Goal: Information Seeking & Learning: Check status

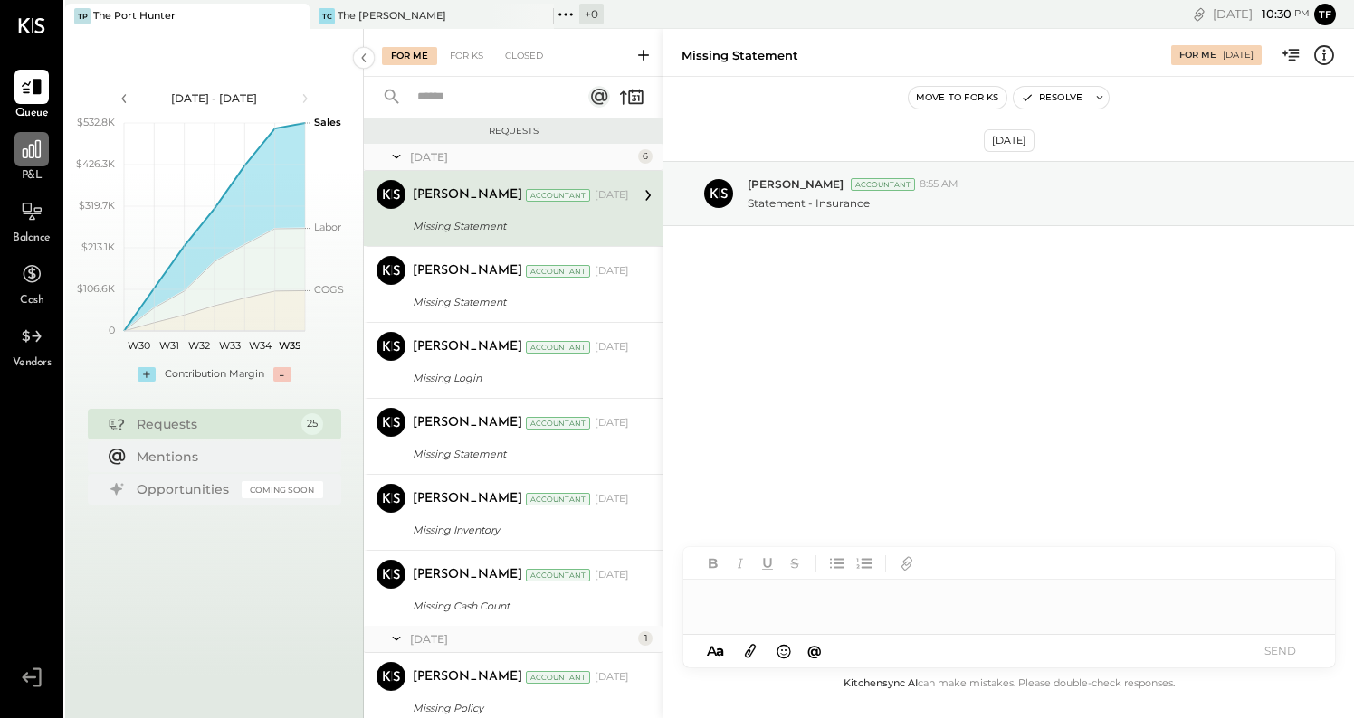
click at [29, 158] on icon at bounding box center [32, 150] width 24 height 24
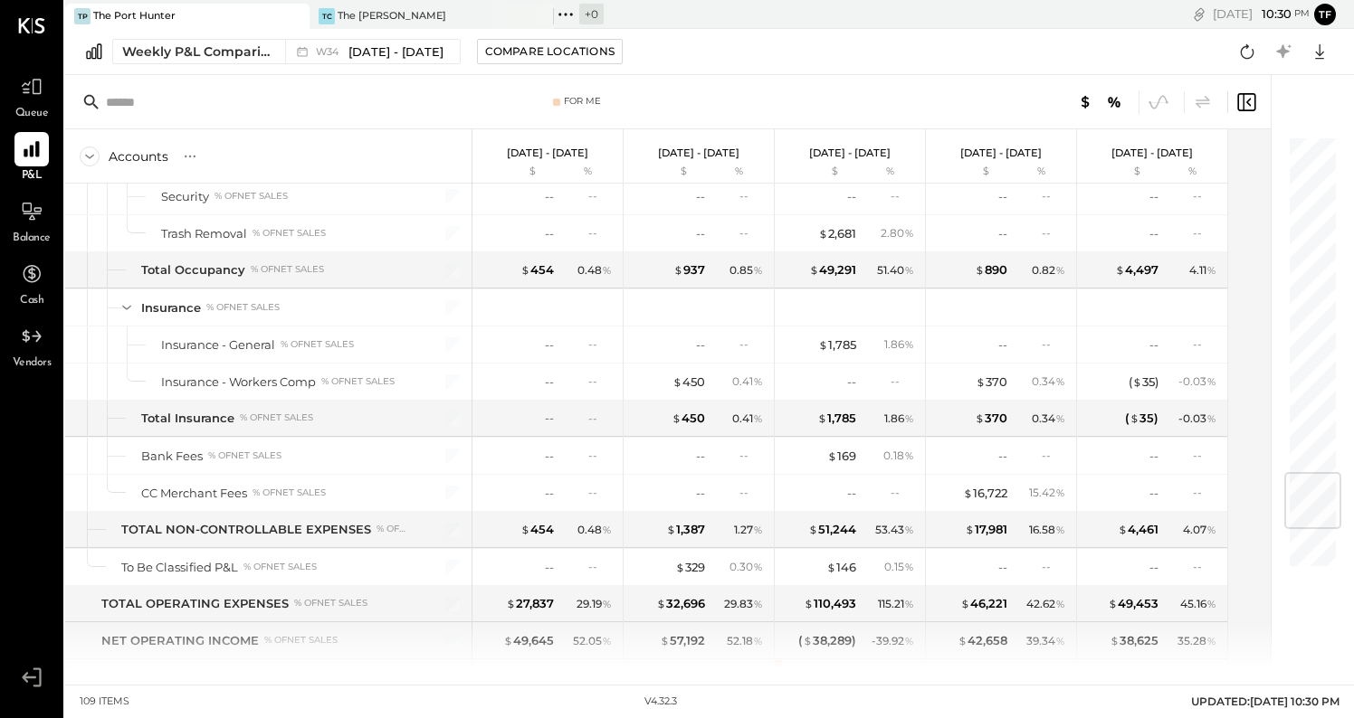
scroll to position [3154, 0]
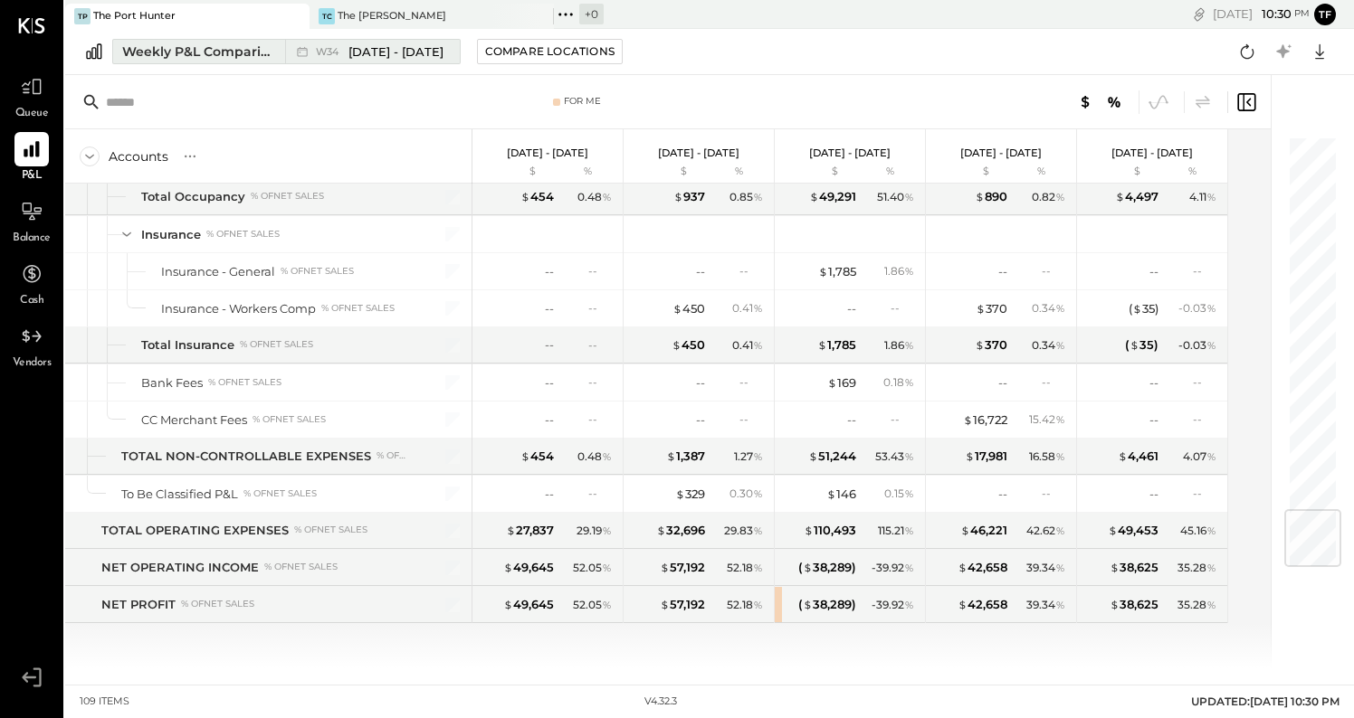
click at [430, 61] on div "W34 [DATE] - [DATE]" at bounding box center [368, 52] width 166 height 24
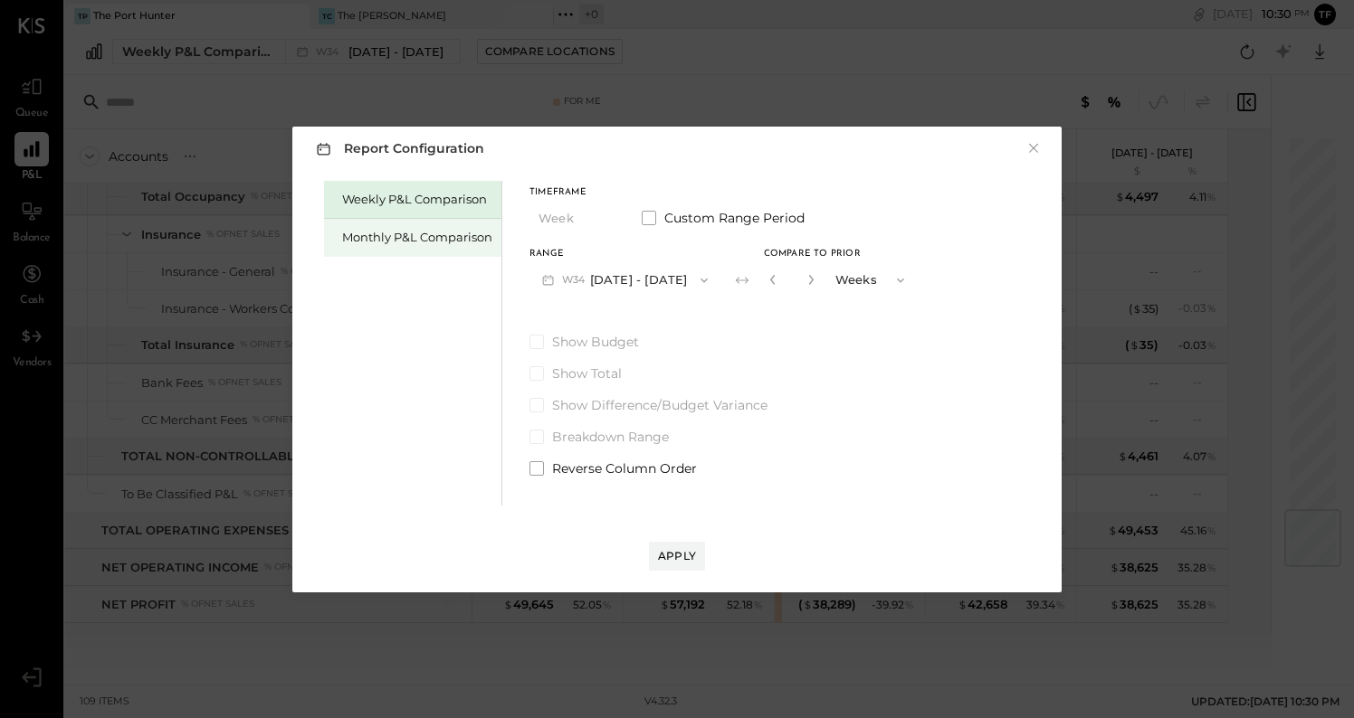
click at [443, 242] on div "Monthly P&L Comparison" at bounding box center [417, 237] width 150 height 17
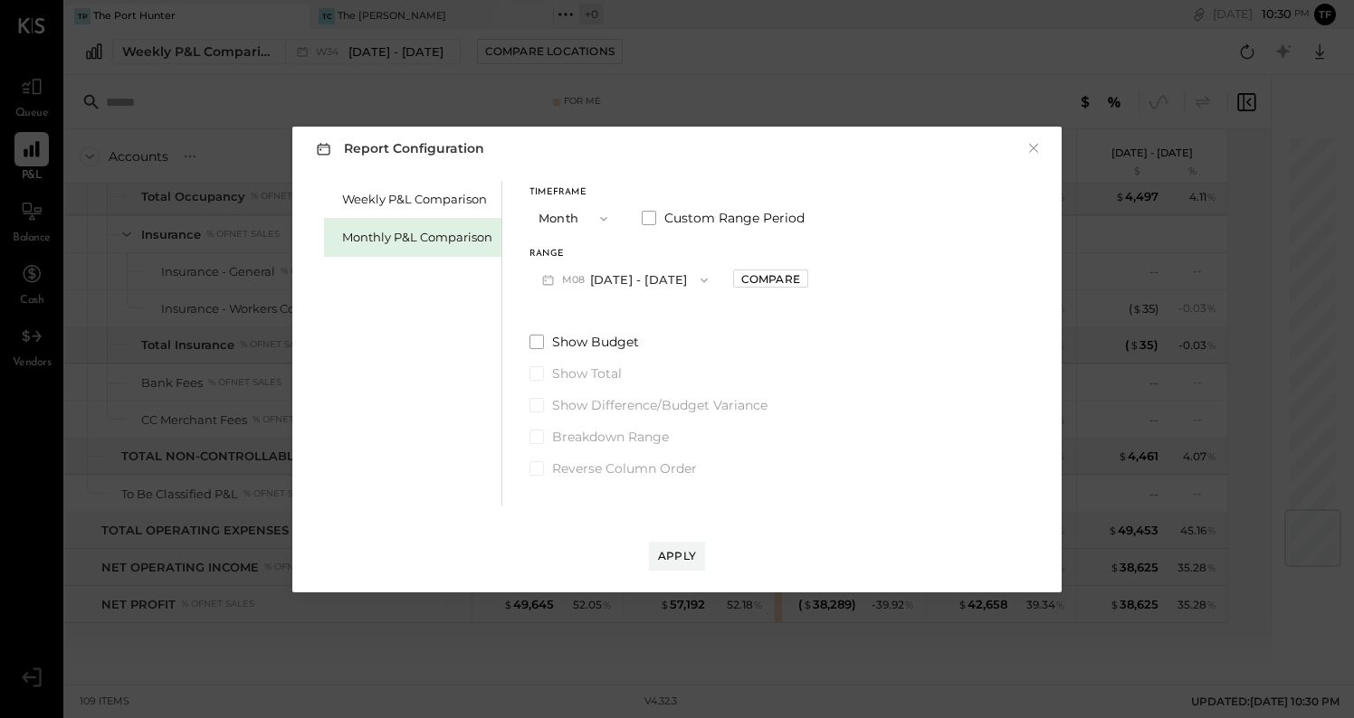
click at [576, 226] on button "Month" at bounding box center [574, 218] width 90 height 33
click at [576, 324] on div "Year" at bounding box center [574, 315] width 89 height 33
click at [678, 552] on div "Apply" at bounding box center [677, 555] width 38 height 15
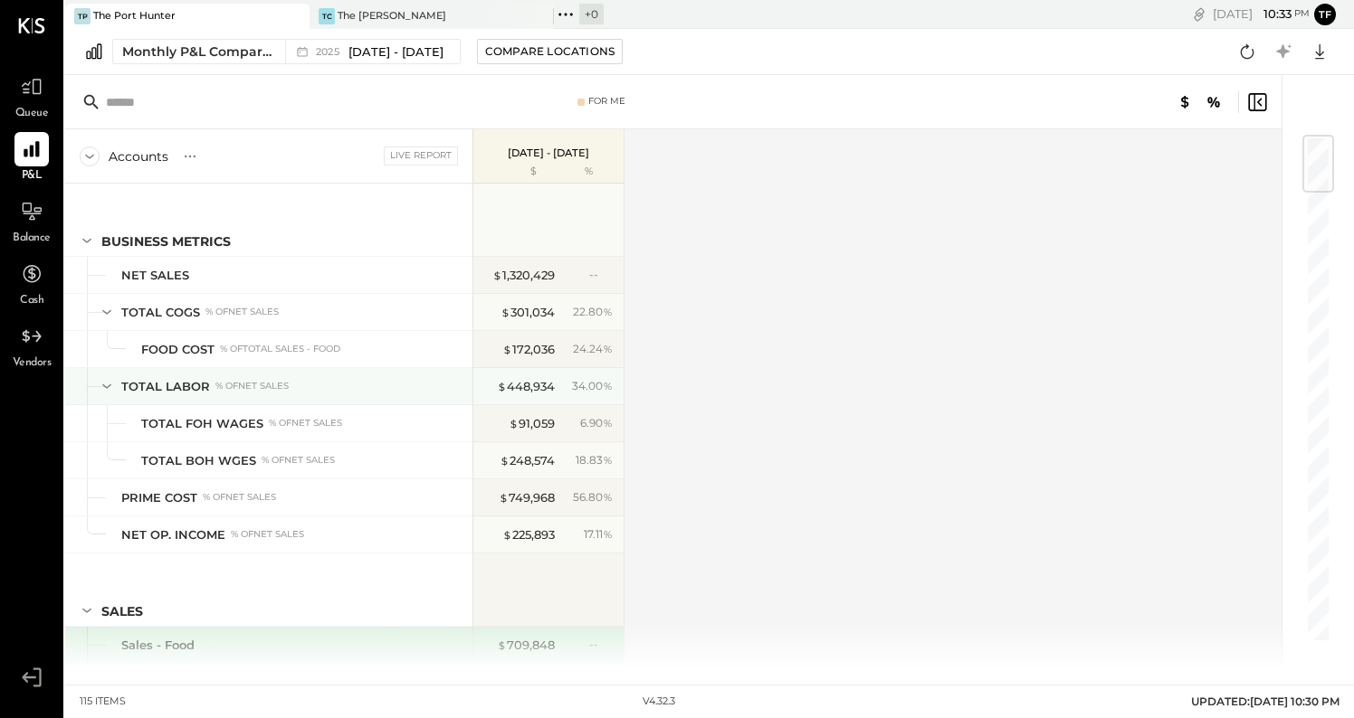
click at [103, 385] on icon at bounding box center [106, 387] width 9 height 5
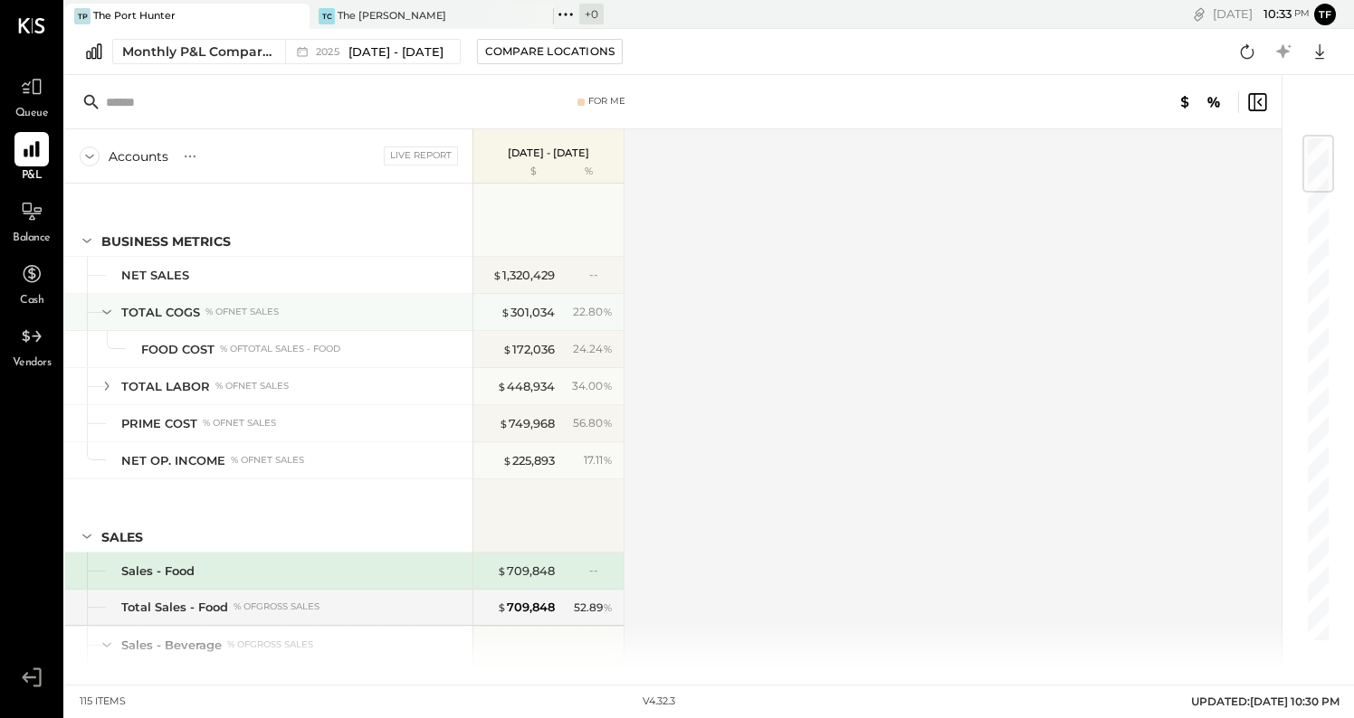
click at [109, 309] on icon at bounding box center [107, 312] width 20 height 20
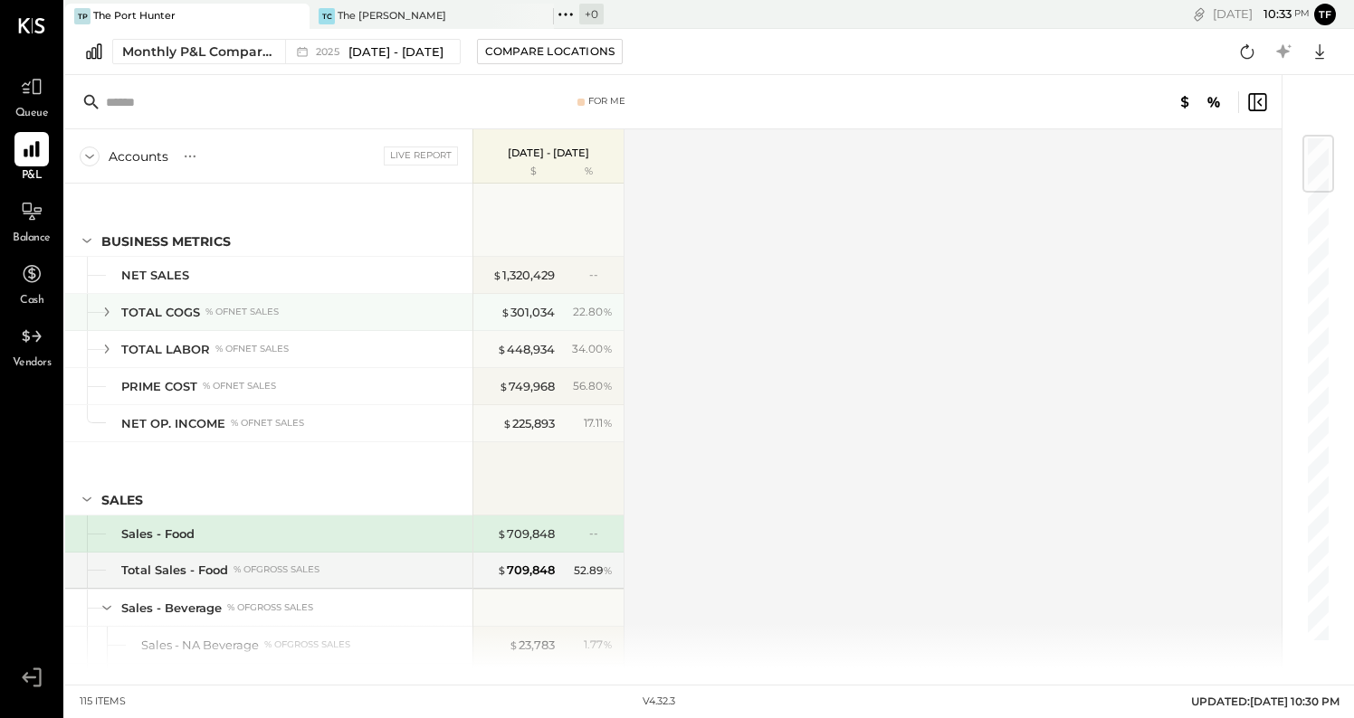
click at [109, 309] on icon at bounding box center [107, 312] width 20 height 20
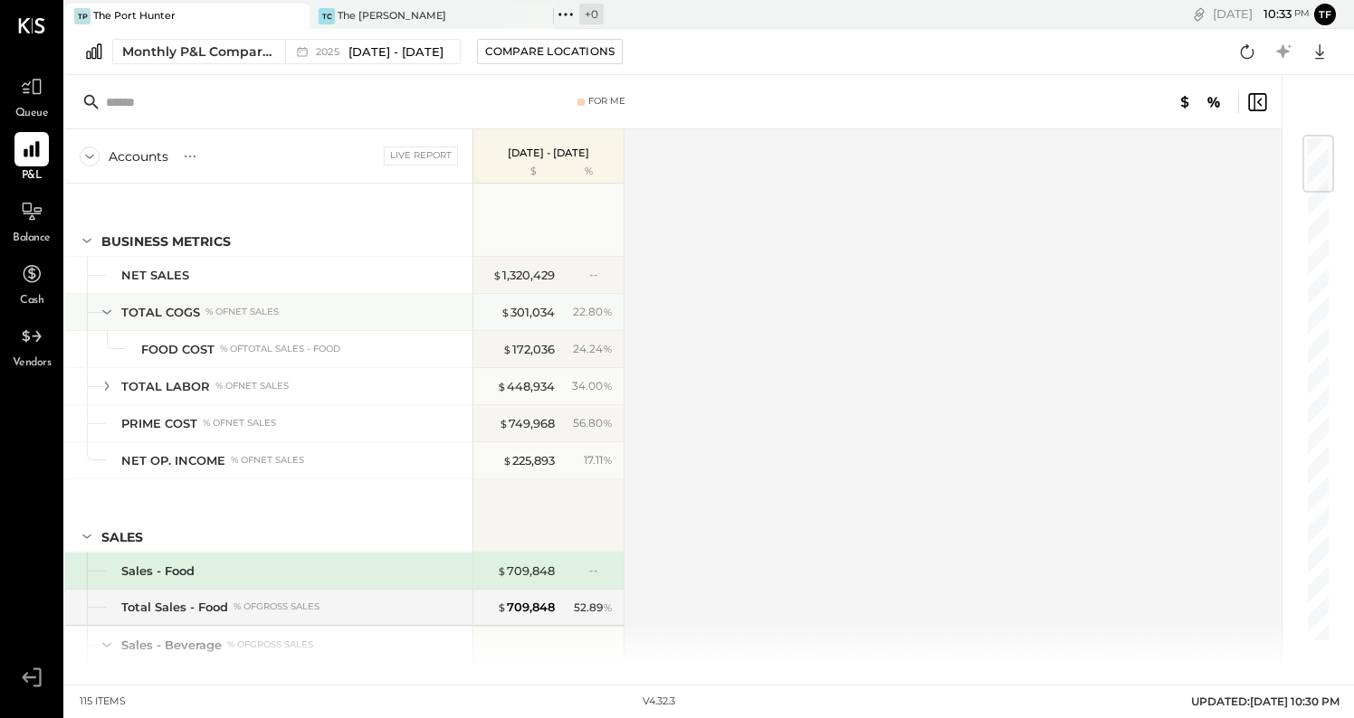
click at [109, 307] on icon at bounding box center [107, 312] width 20 height 20
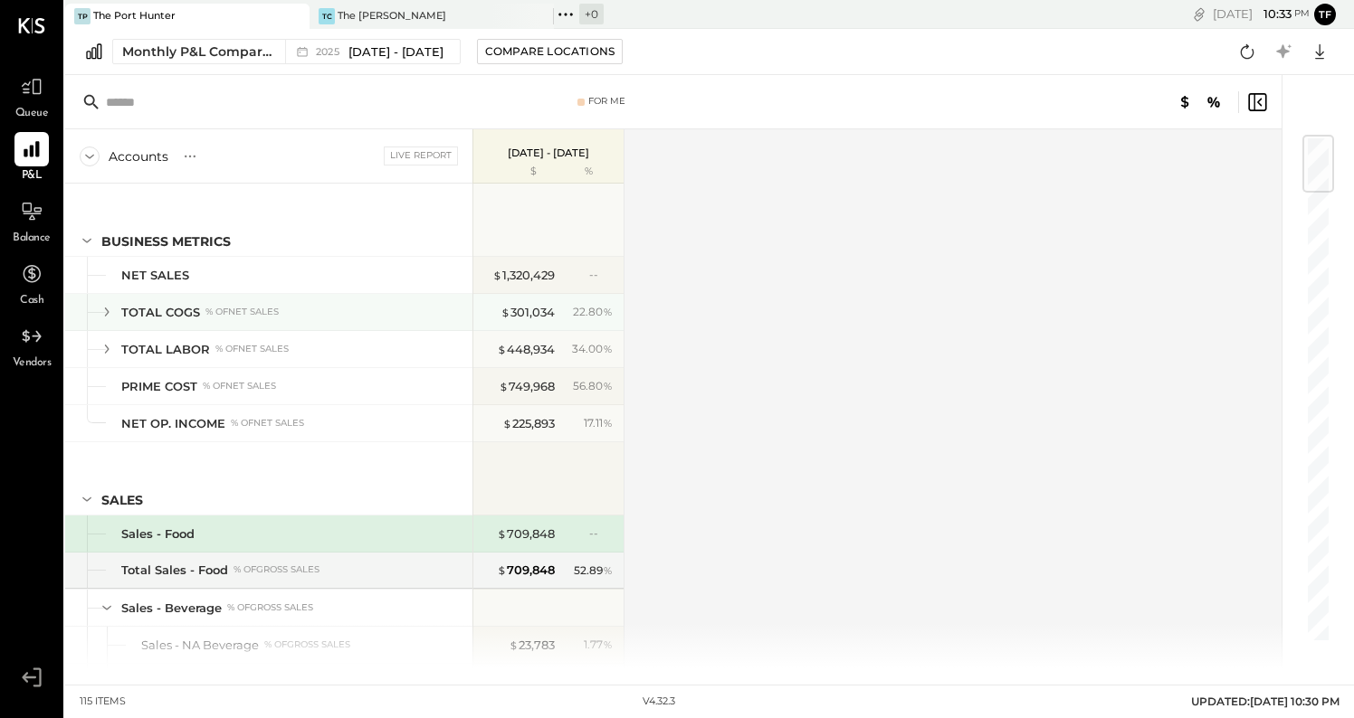
click at [109, 307] on icon at bounding box center [107, 312] width 20 height 20
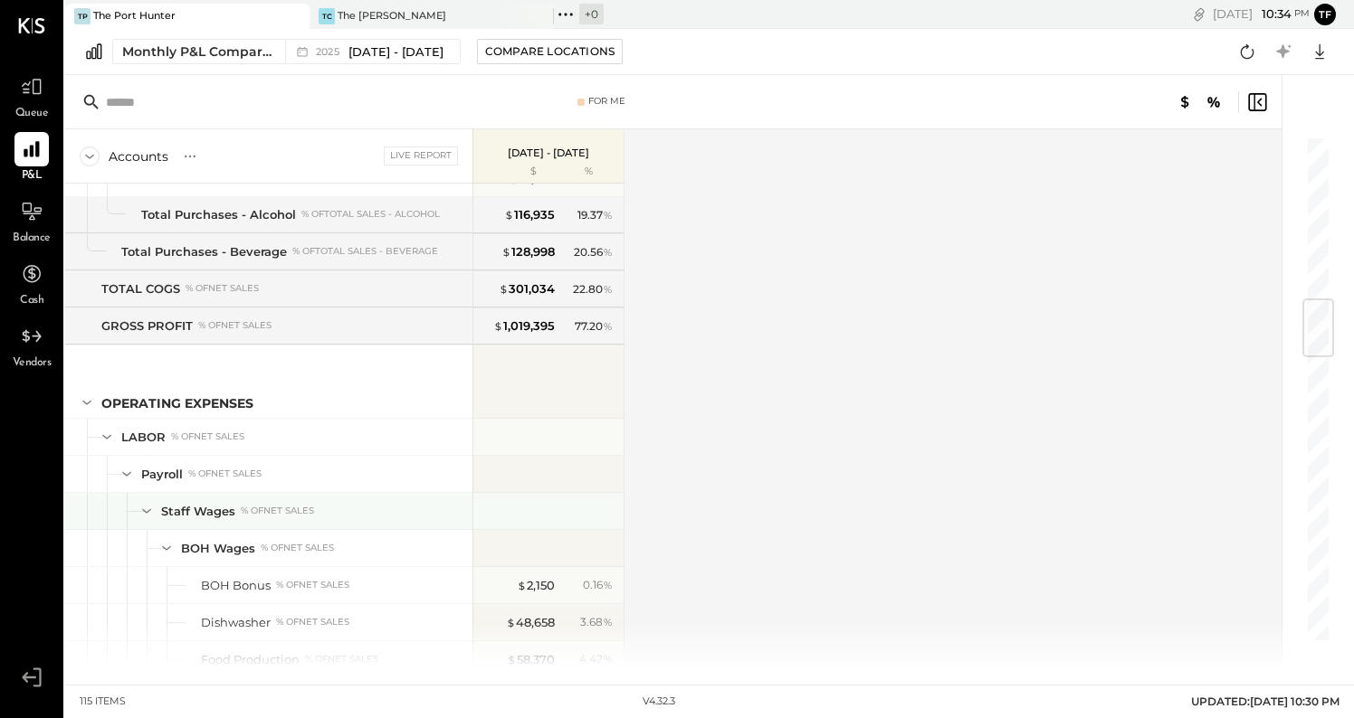
scroll to position [1505, 0]
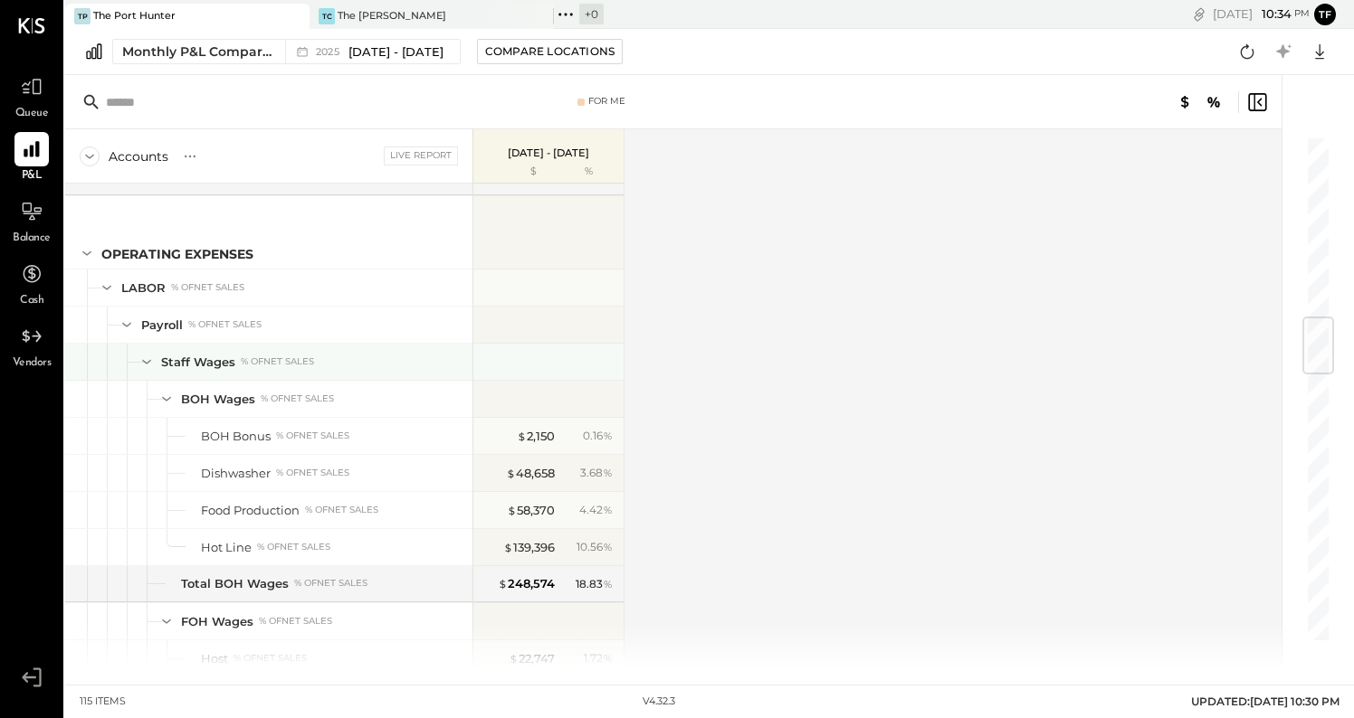
click at [150, 364] on icon at bounding box center [147, 362] width 20 height 20
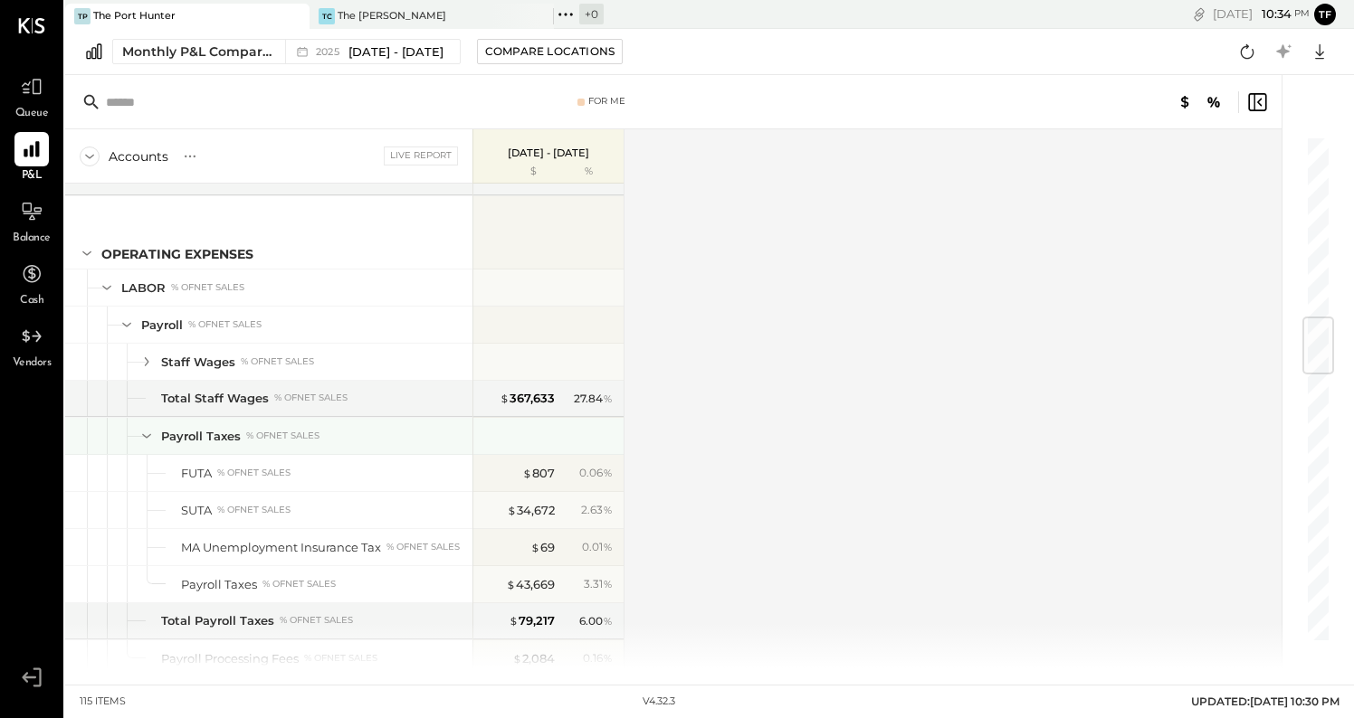
click at [147, 435] on icon at bounding box center [147, 436] width 20 height 20
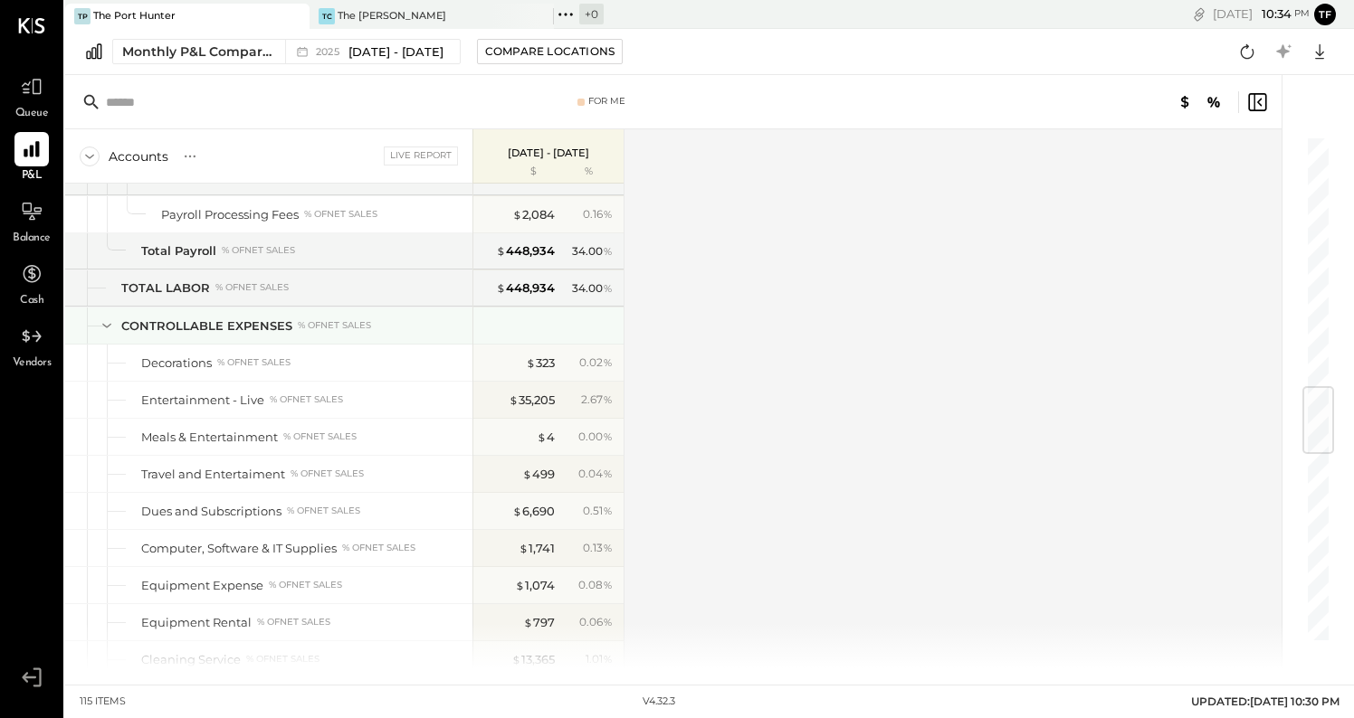
scroll to position [1801, 0]
click at [113, 324] on icon at bounding box center [107, 325] width 20 height 20
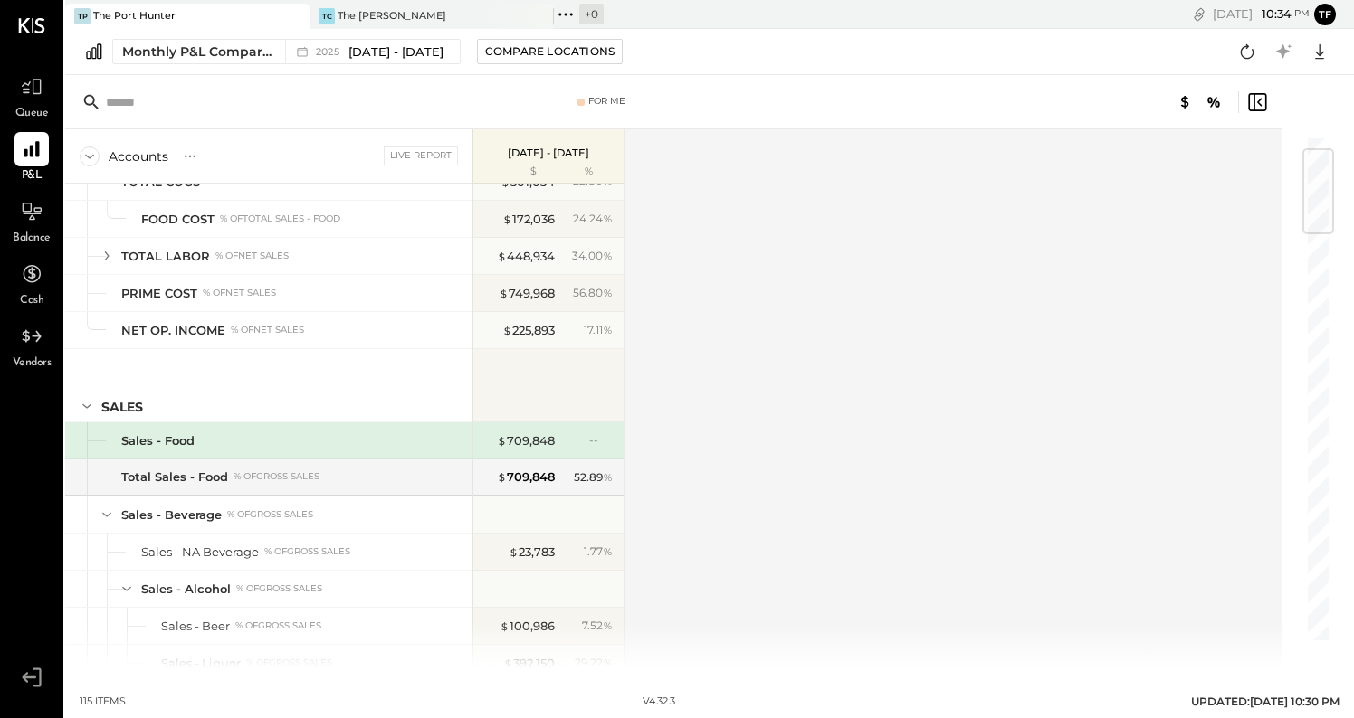
scroll to position [75, 0]
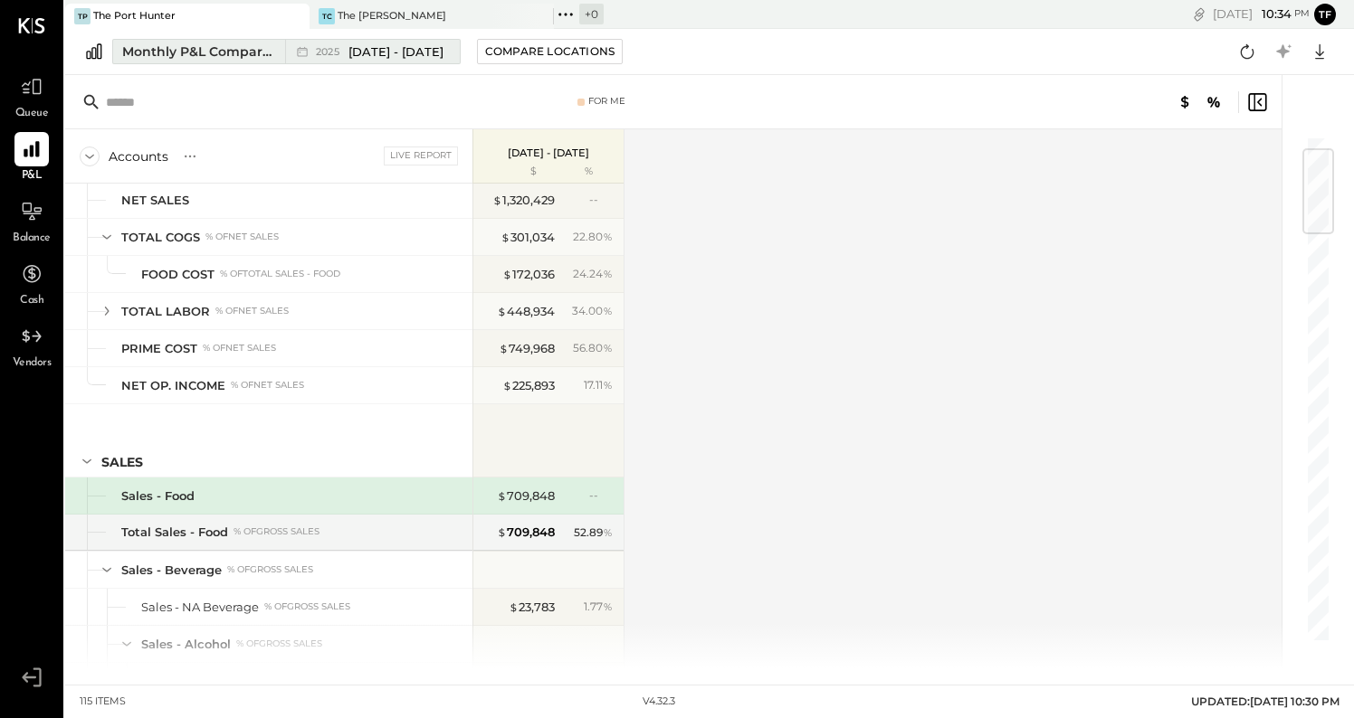
click at [363, 53] on span "[DATE] - [DATE]" at bounding box center [395, 51] width 95 height 17
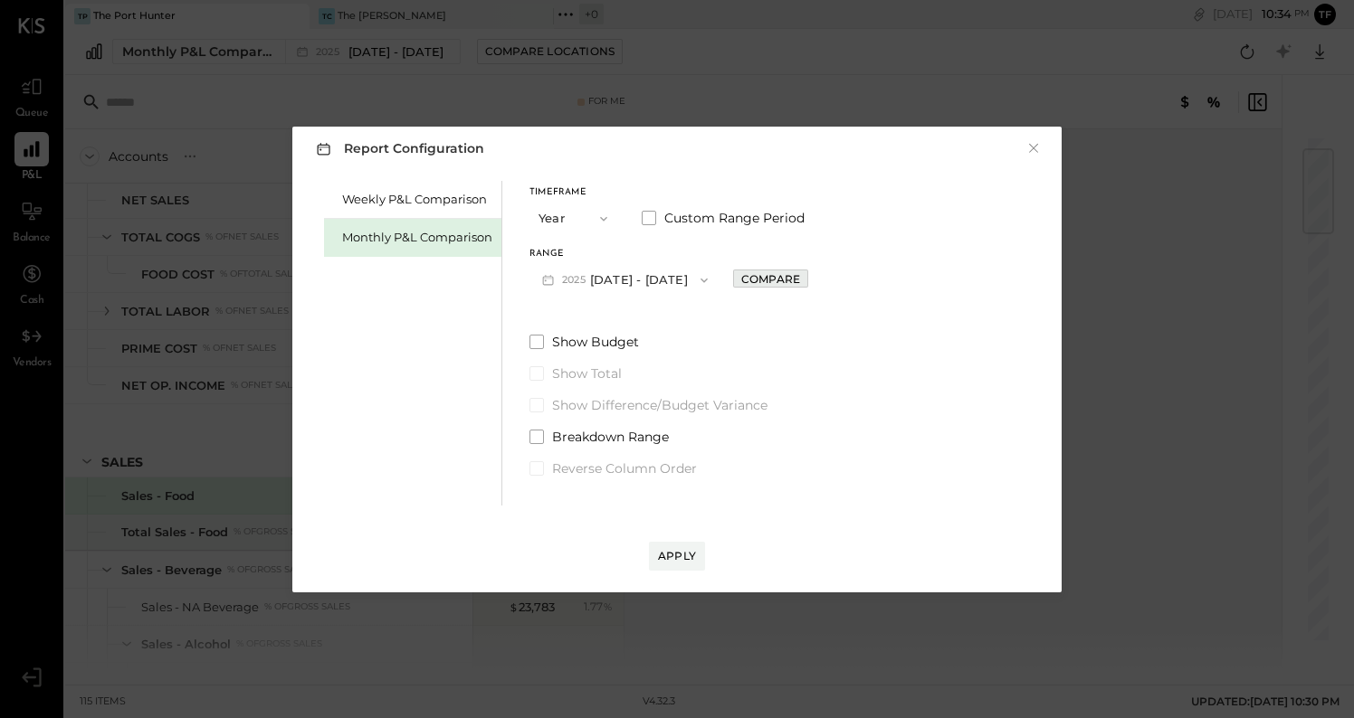
click at [797, 279] on div "Compare" at bounding box center [770, 278] width 59 height 15
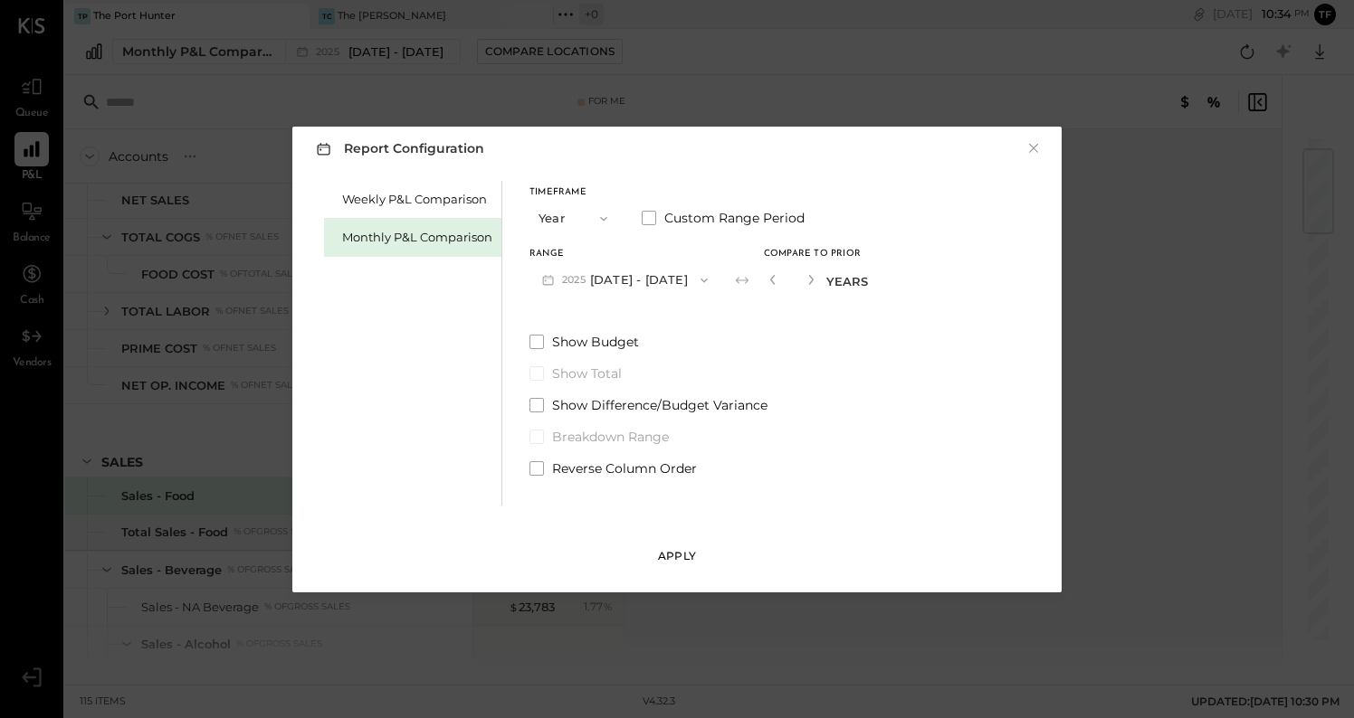
click at [671, 560] on div "Apply" at bounding box center [677, 555] width 38 height 15
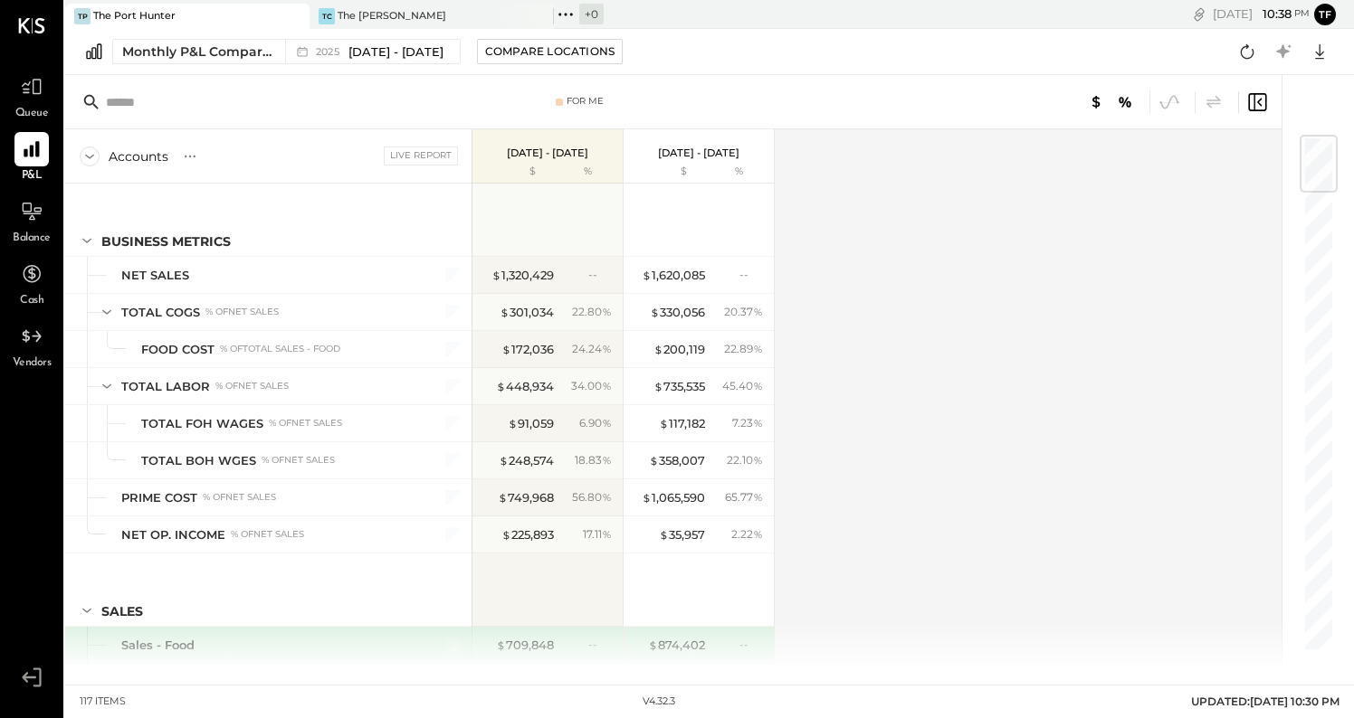
click at [566, 157] on p "[DATE] - [DATE]" at bounding box center [547, 153] width 81 height 13
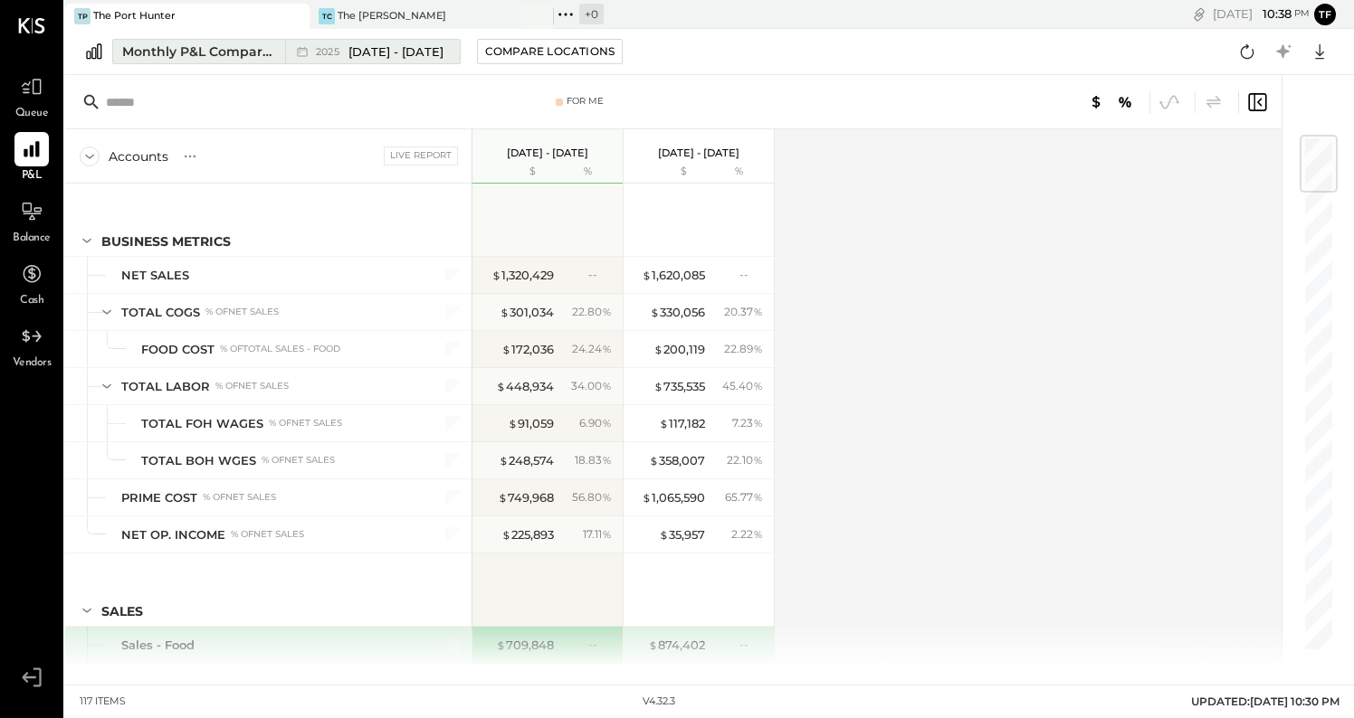
click at [408, 52] on span "[DATE] - [DATE]" at bounding box center [395, 51] width 95 height 17
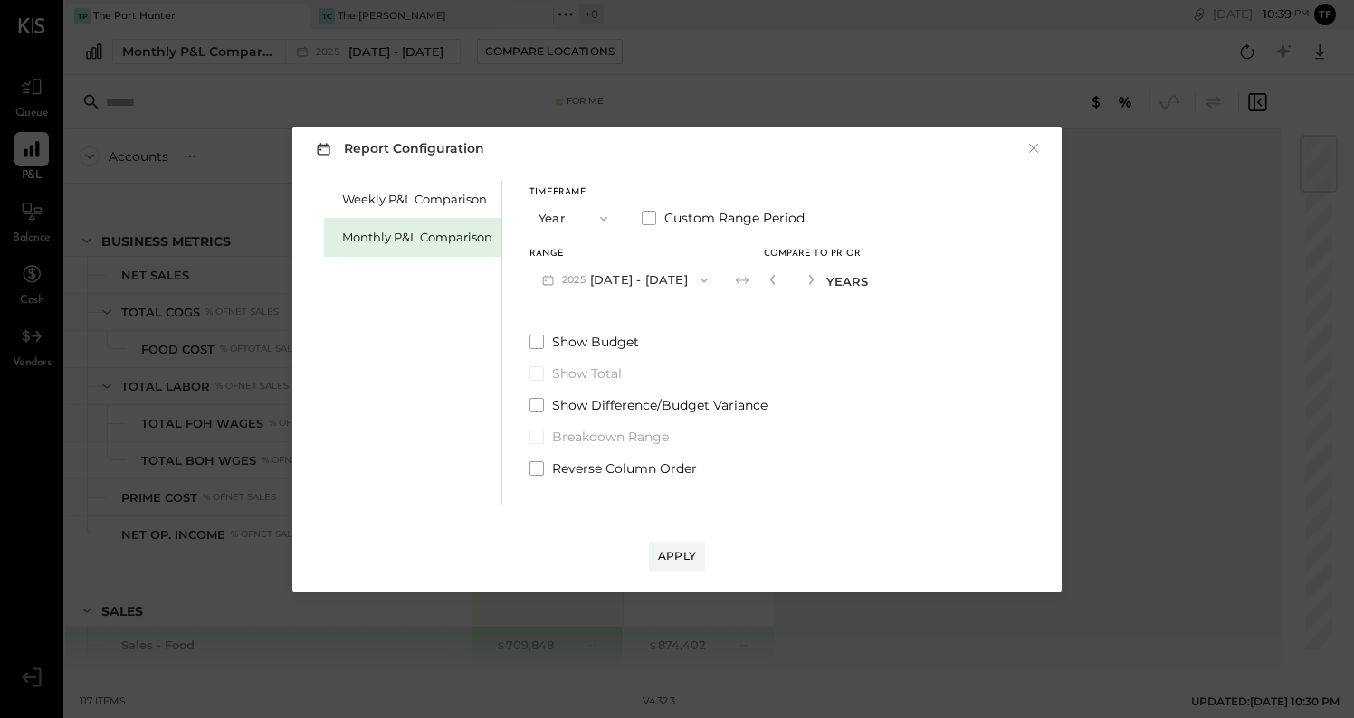
click at [599, 218] on icon "button" at bounding box center [603, 219] width 14 height 14
click at [589, 279] on div "YTD" at bounding box center [574, 283] width 89 height 33
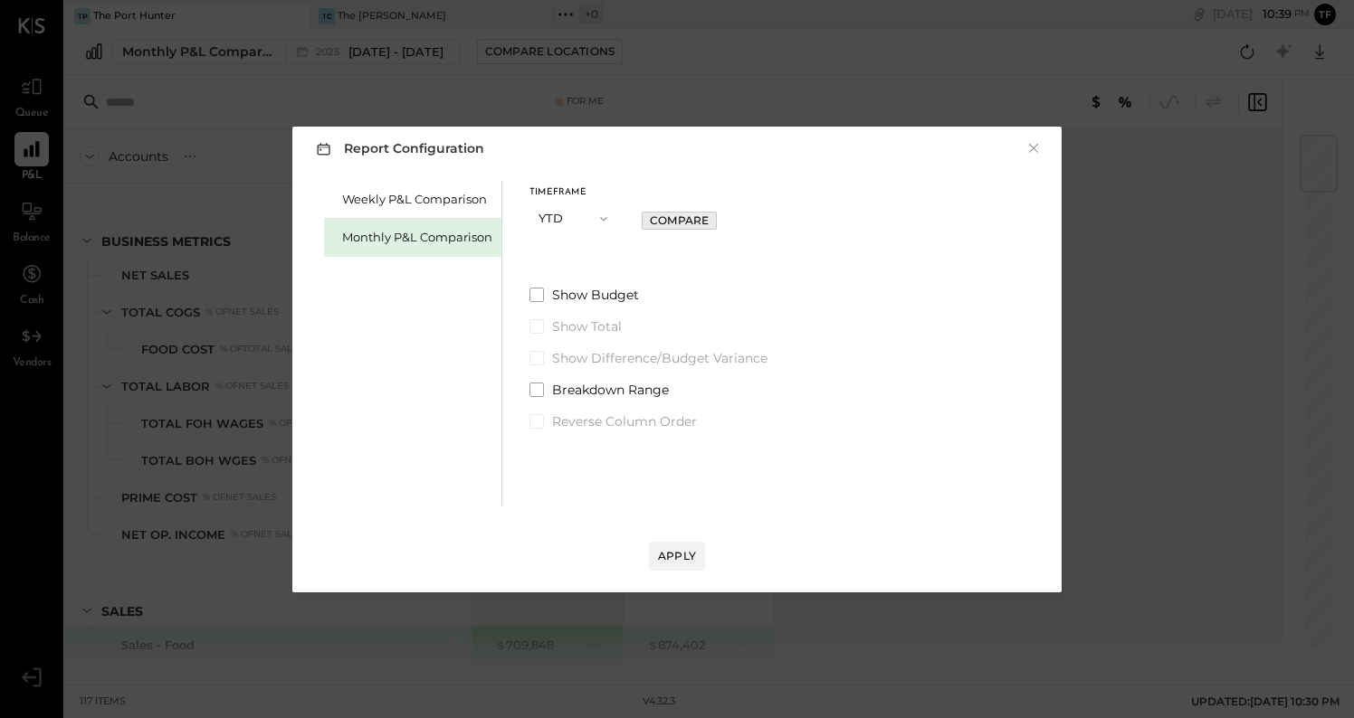
click at [670, 218] on div "Compare" at bounding box center [679, 220] width 59 height 15
click at [679, 556] on div "Apply" at bounding box center [677, 555] width 38 height 15
